Goal: Check status: Check status

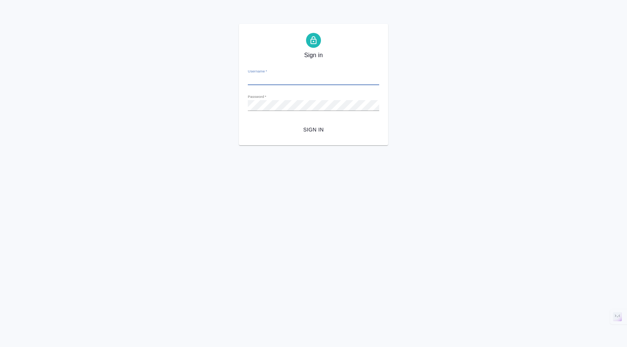
type input "s.klimentovskii@awatera.com"
click at [299, 121] on form "Username   * s.klimentovskii@awatera.com Password   * urlPath   * / Sign in" at bounding box center [313, 100] width 131 height 74
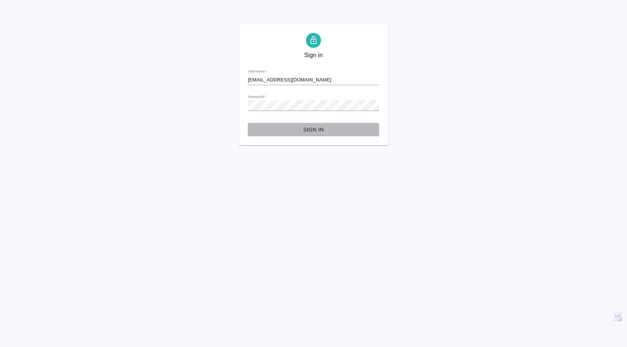
click at [310, 129] on span "Sign in" at bounding box center [313, 129] width 119 height 9
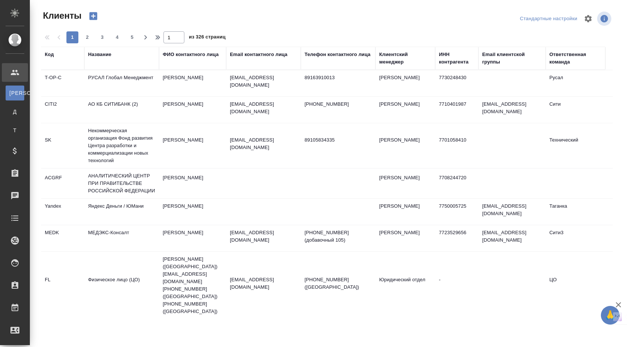
select select "RU"
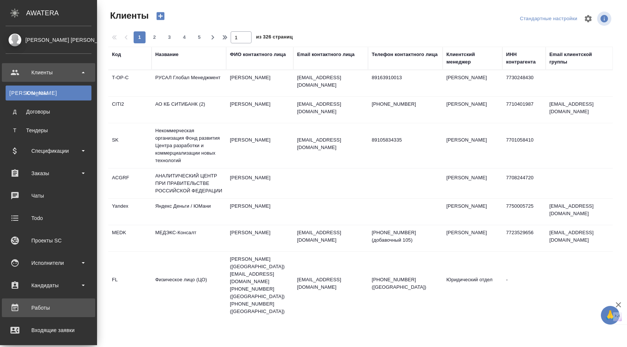
click at [57, 304] on div "Работы" at bounding box center [49, 307] width 86 height 11
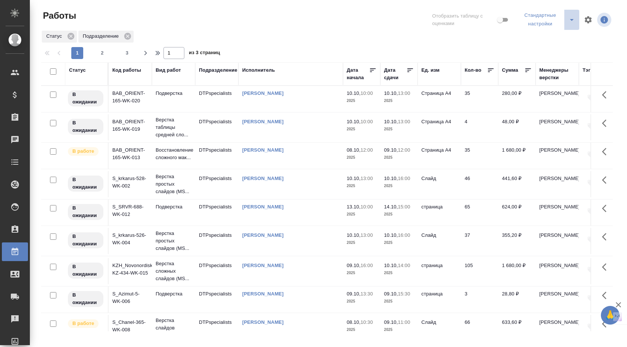
click at [572, 18] on icon "split button" at bounding box center [571, 19] width 9 height 9
click at [443, 32] on div "Статус Подразделение" at bounding box center [327, 36] width 572 height 13
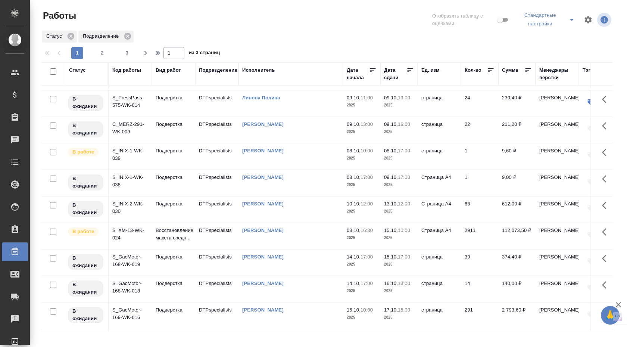
scroll to position [225, 0]
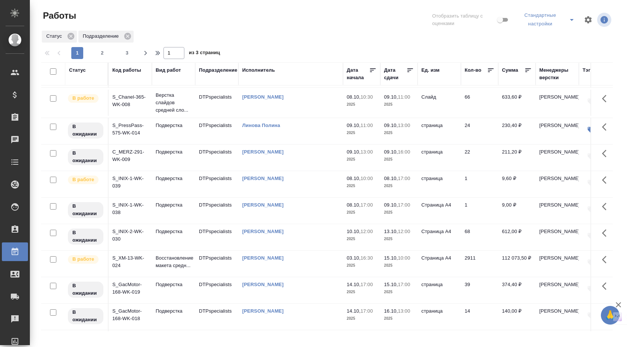
click at [88, 72] on div "Статус" at bounding box center [86, 69] width 35 height 7
click at [84, 74] on div "Статус" at bounding box center [86, 73] width 35 height 15
click at [84, 70] on div "Статус" at bounding box center [77, 69] width 17 height 7
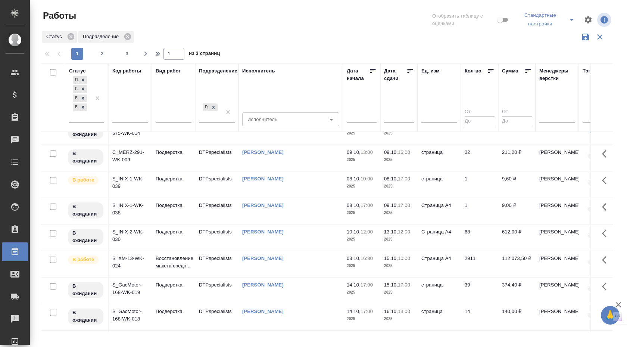
scroll to position [271, 0]
click at [598, 93] on div at bounding box center [602, 97] width 22 height 68
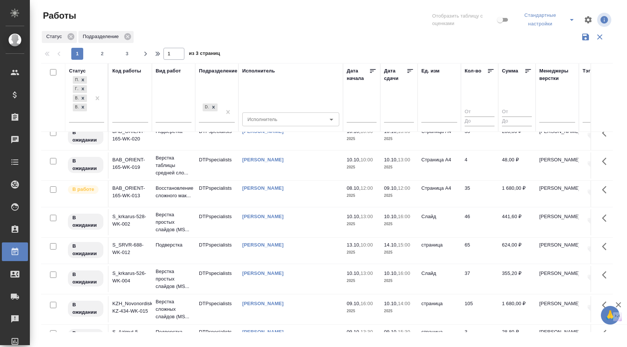
scroll to position [0, 0]
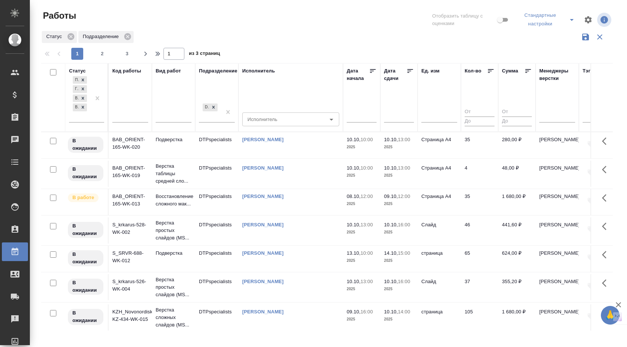
click at [127, 146] on td "BAB_ORIENT-165-WK-020" at bounding box center [130, 145] width 43 height 26
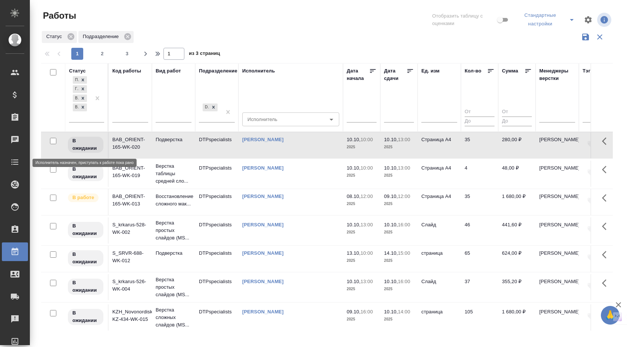
click at [82, 144] on p "В ожидании" at bounding box center [85, 144] width 26 height 15
click at [135, 141] on td "BAB_ORIENT-165-WK-020" at bounding box center [130, 145] width 43 height 26
